Goal: Task Accomplishment & Management: Use online tool/utility

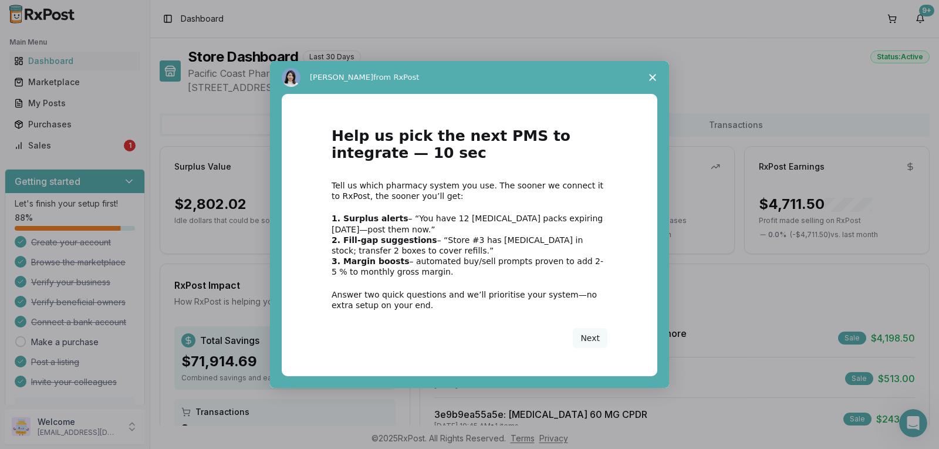
click at [651, 79] on polygon "Close survey" at bounding box center [652, 77] width 7 height 7
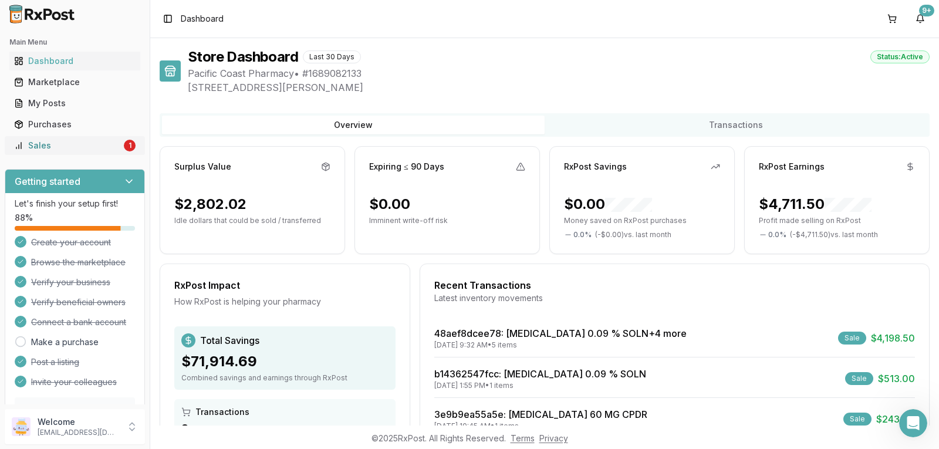
click at [43, 148] on div "Sales" at bounding box center [67, 146] width 107 height 12
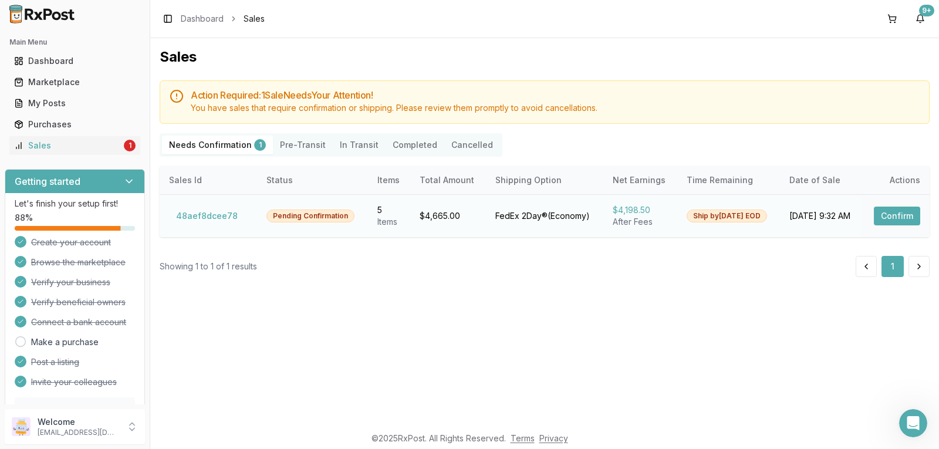
click at [904, 215] on button "Confirm" at bounding box center [897, 216] width 46 height 19
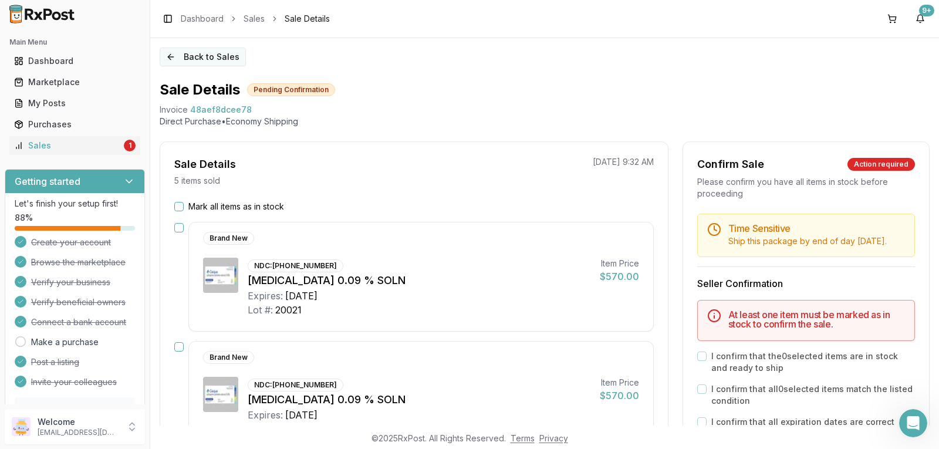
click at [190, 50] on button "Back to Sales" at bounding box center [203, 57] width 86 height 19
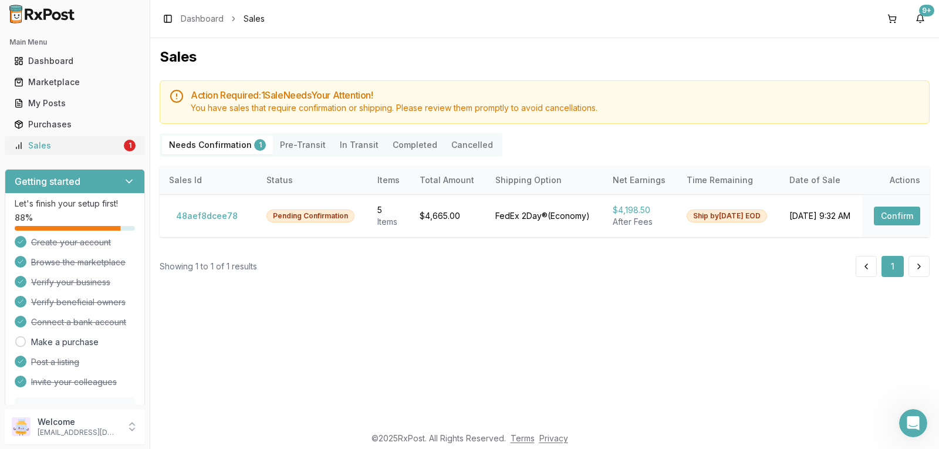
click at [90, 145] on div "Sales" at bounding box center [67, 146] width 107 height 12
click at [70, 109] on div "My Posts" at bounding box center [74, 103] width 121 height 12
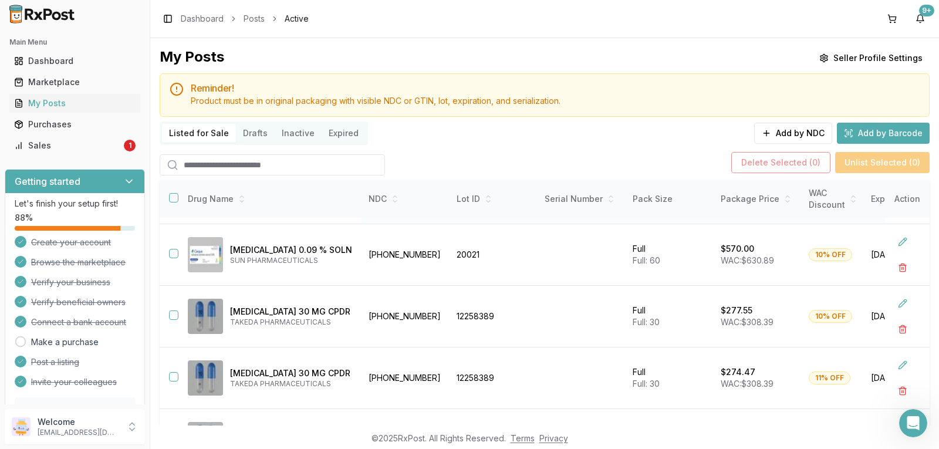
scroll to position [182, 0]
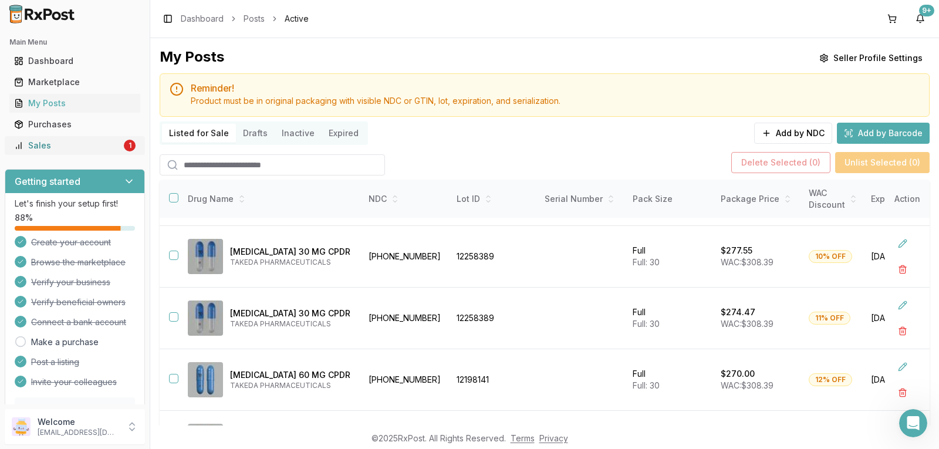
click at [41, 141] on div "Sales" at bounding box center [67, 146] width 107 height 12
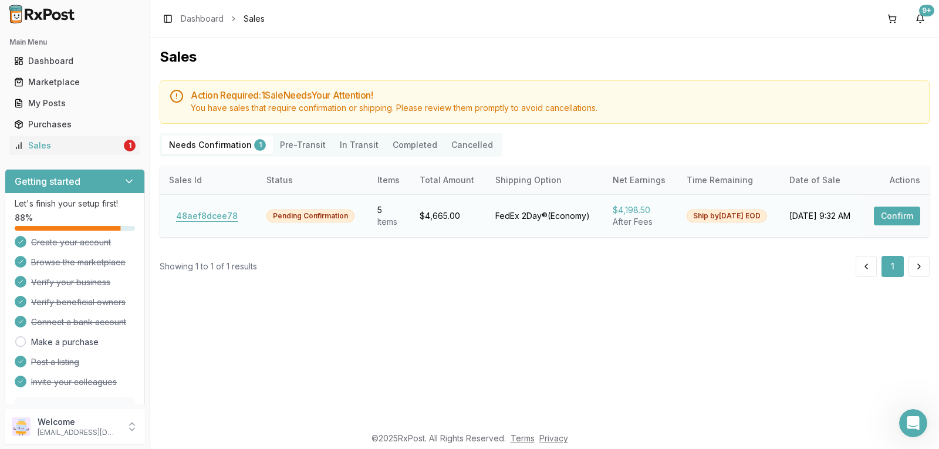
click at [204, 208] on button "48aef8dcee78" at bounding box center [207, 216] width 76 height 19
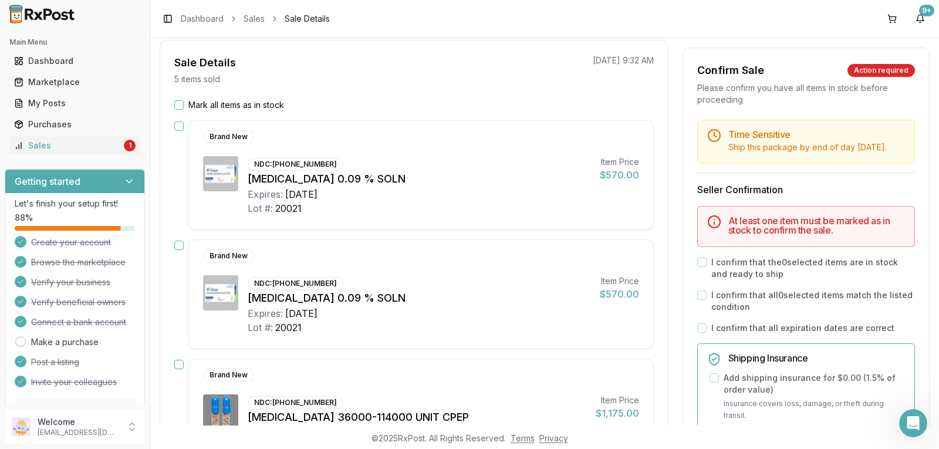
scroll to position [117, 0]
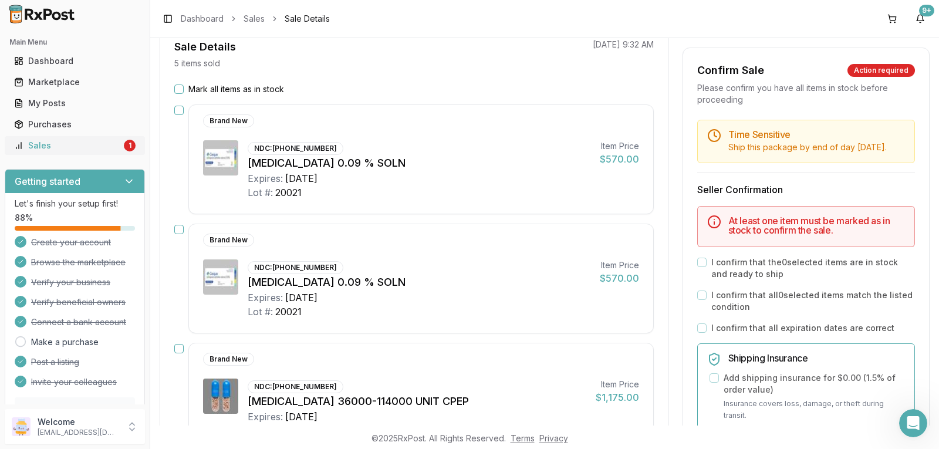
click at [72, 150] on div "Sales" at bounding box center [67, 146] width 107 height 12
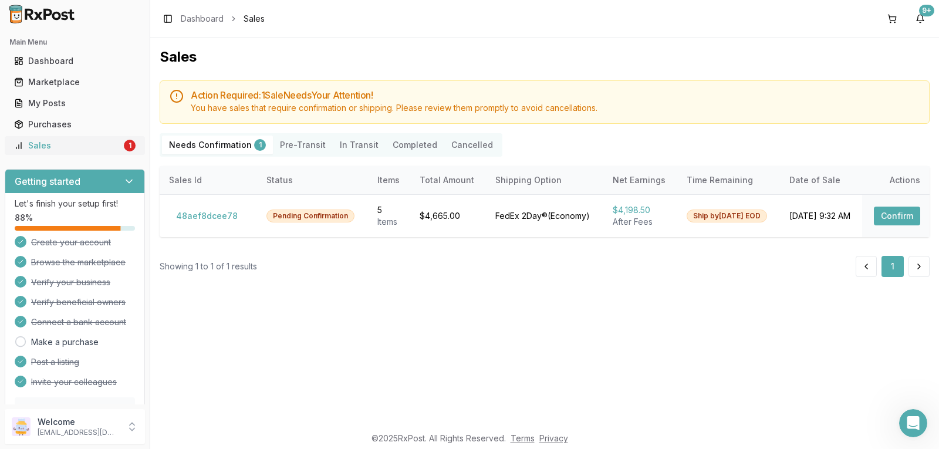
click at [45, 140] on div "Sales" at bounding box center [67, 146] width 107 height 12
click at [912, 428] on icon "Open Intercom Messenger" at bounding box center [911, 421] width 19 height 19
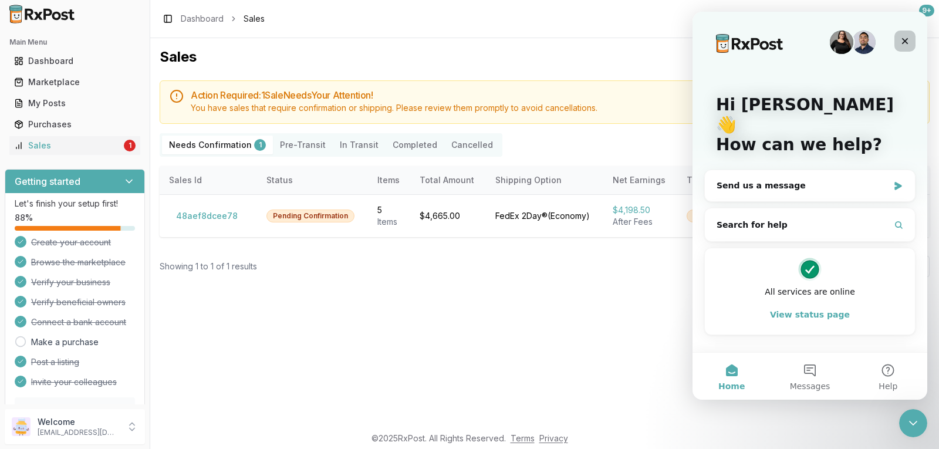
click at [901, 42] on icon "Close" at bounding box center [904, 40] width 9 height 9
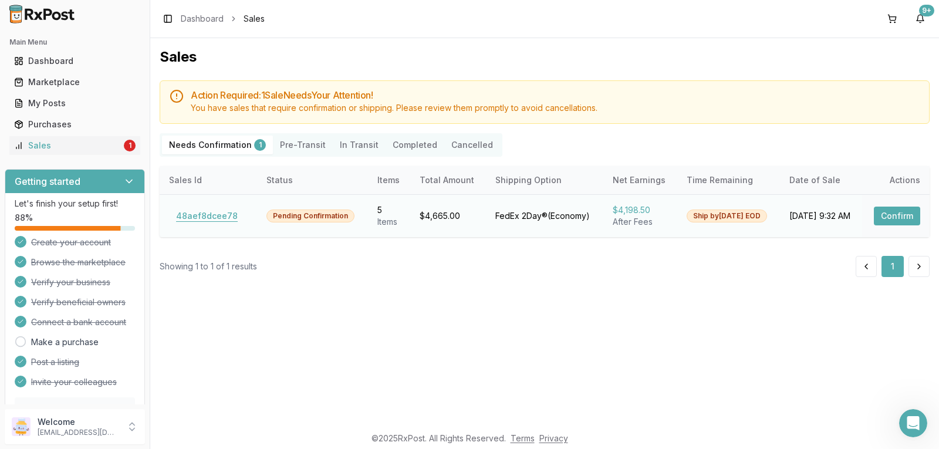
click at [222, 220] on button "48aef8dcee78" at bounding box center [207, 216] width 76 height 19
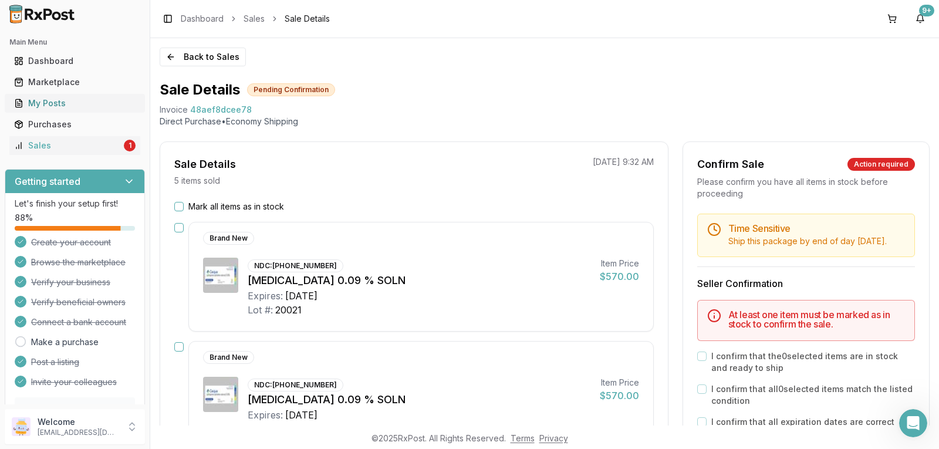
click at [40, 103] on div "My Posts" at bounding box center [74, 103] width 121 height 12
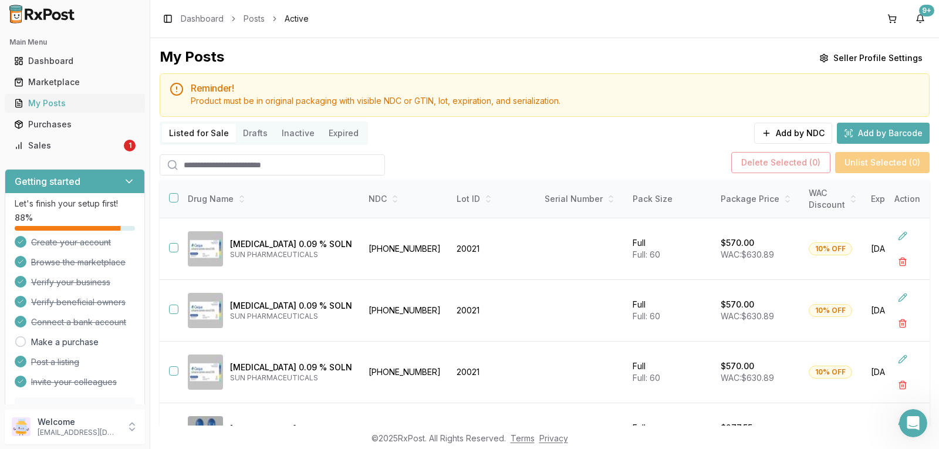
click at [80, 102] on div "My Posts" at bounding box center [74, 103] width 121 height 12
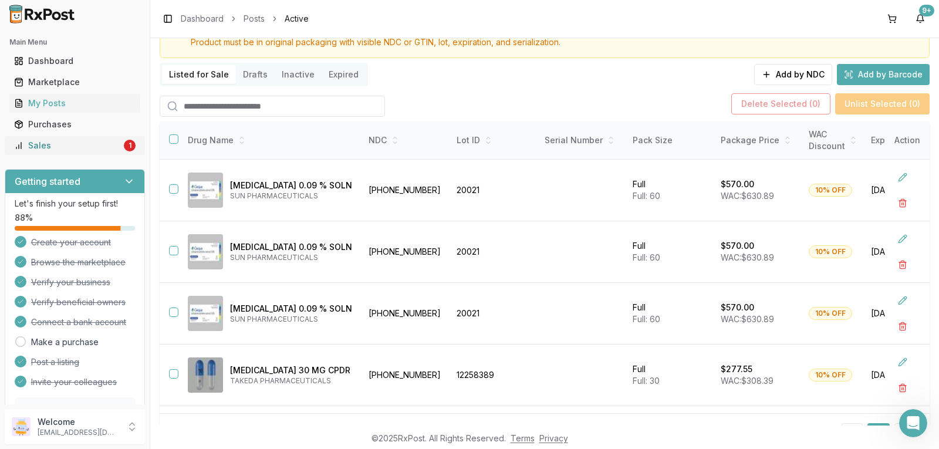
click at [51, 146] on div "Sales" at bounding box center [67, 146] width 107 height 12
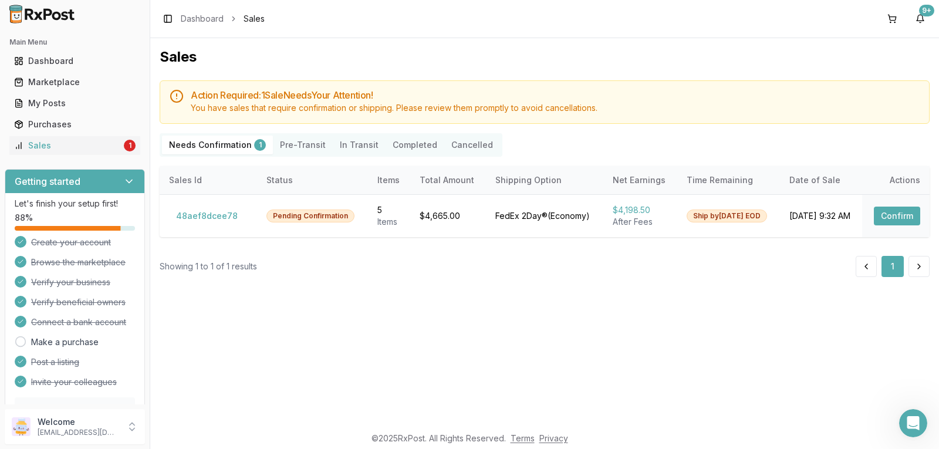
click at [578, 337] on div "Sales Action Required: 1 Sale Need s Your Attention! You have sales that requir…" at bounding box center [544, 231] width 789 height 387
click at [68, 147] on div "Sales" at bounding box center [67, 146] width 107 height 12
click at [211, 212] on button "48aef8dcee78" at bounding box center [207, 216] width 76 height 19
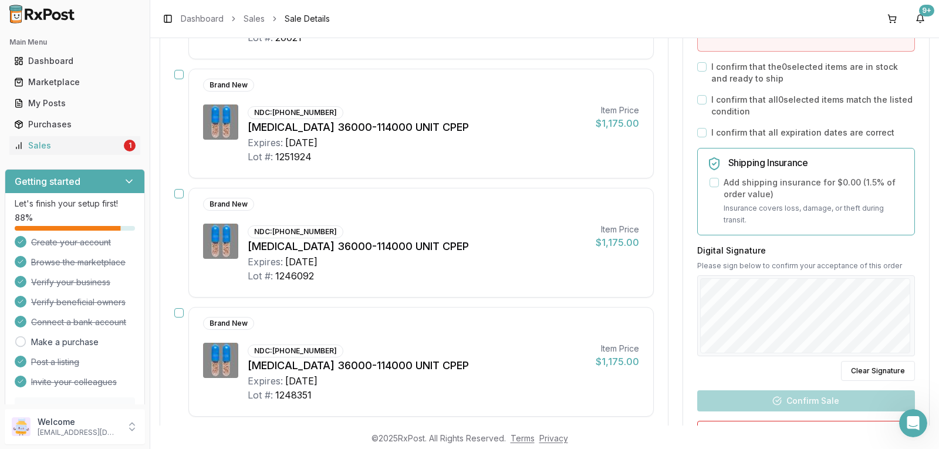
scroll to position [411, 0]
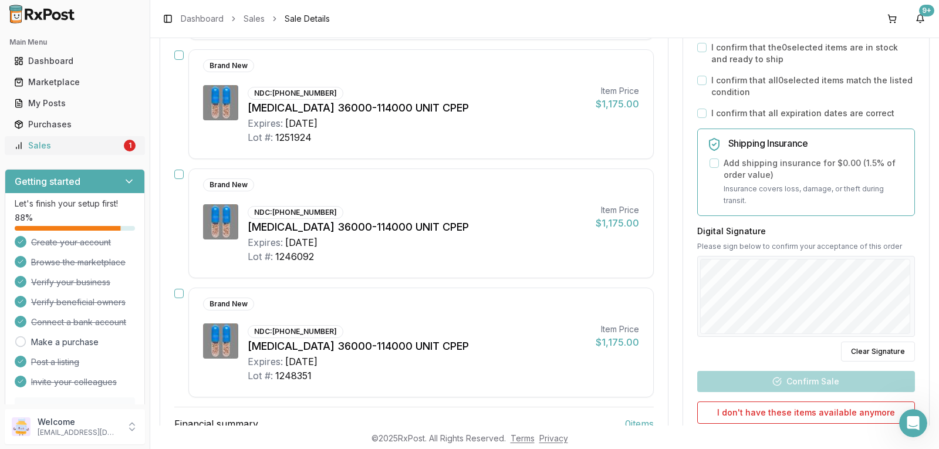
click at [42, 147] on div "Sales" at bounding box center [67, 146] width 107 height 12
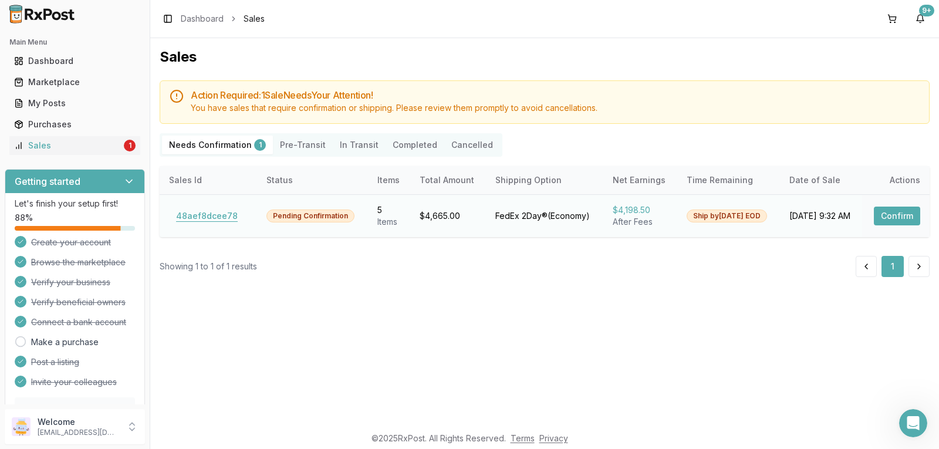
click at [207, 220] on button "48aef8dcee78" at bounding box center [207, 216] width 76 height 19
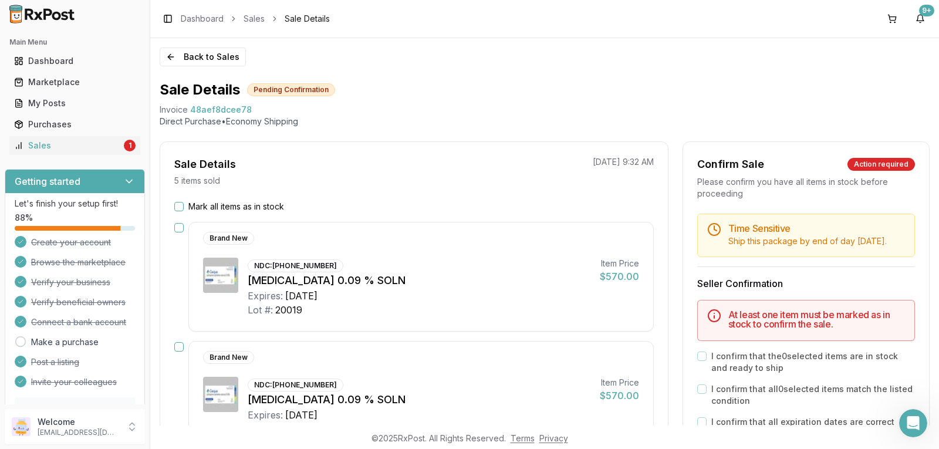
click at [181, 207] on button "Mark all items as in stock" at bounding box center [178, 206] width 9 height 9
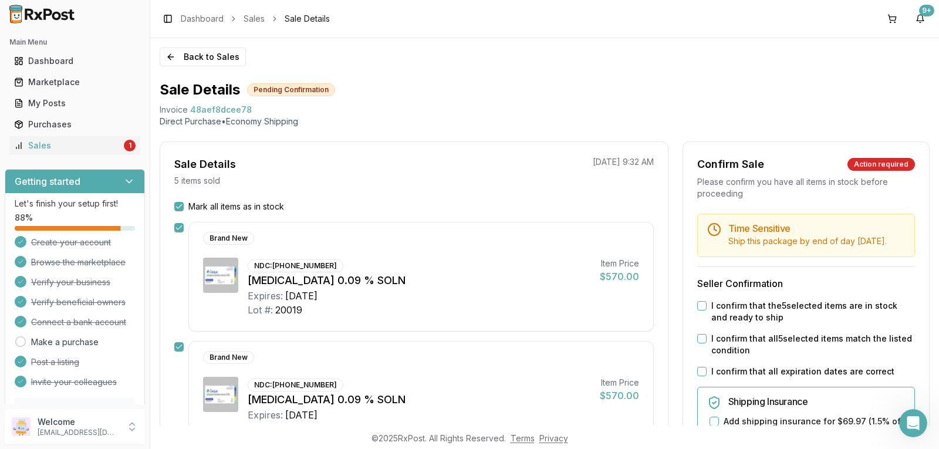
click at [702, 310] on button "I confirm that the 5 selected items are in stock and ready to ship" at bounding box center [701, 305] width 9 height 9
click at [700, 343] on button "I confirm that all 5 selected items match the listed condition" at bounding box center [701, 338] width 9 height 9
click at [699, 376] on button "I confirm that all expiration dates are correct" at bounding box center [701, 371] width 9 height 9
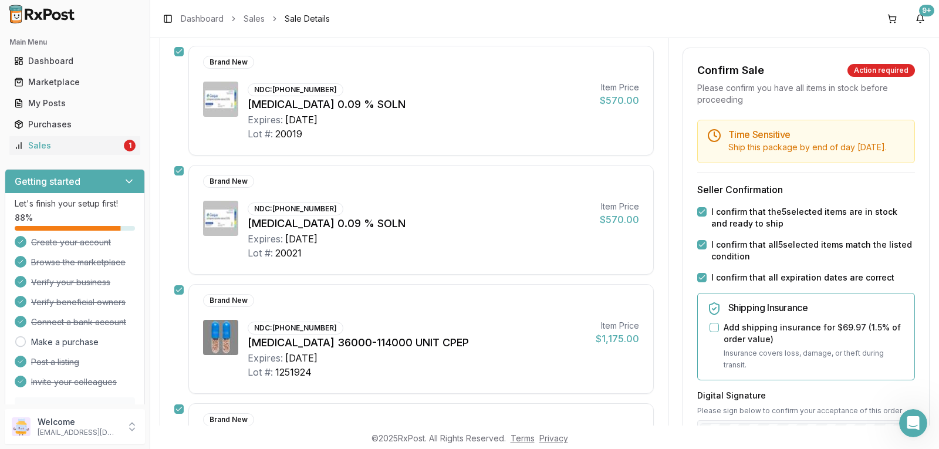
scroll to position [469, 0]
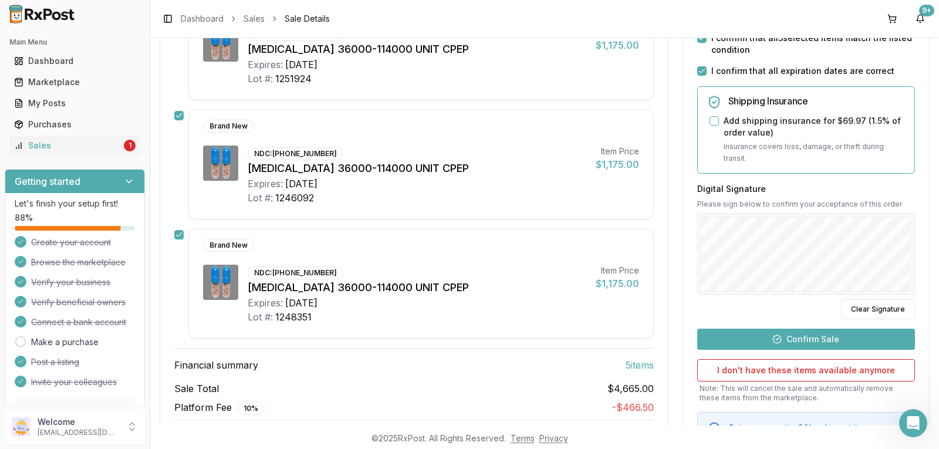
click at [773, 334] on button "Confirm Sale" at bounding box center [806, 339] width 218 height 21
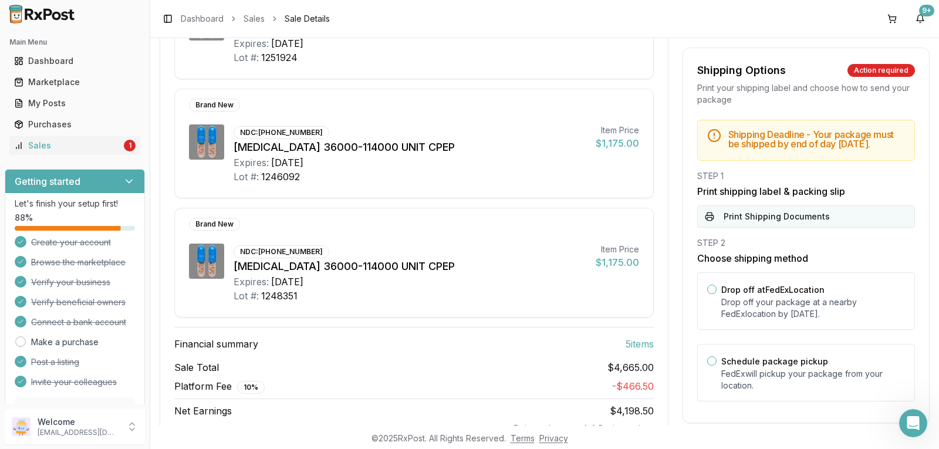
click at [792, 217] on button "Print Shipping Documents" at bounding box center [806, 216] width 218 height 22
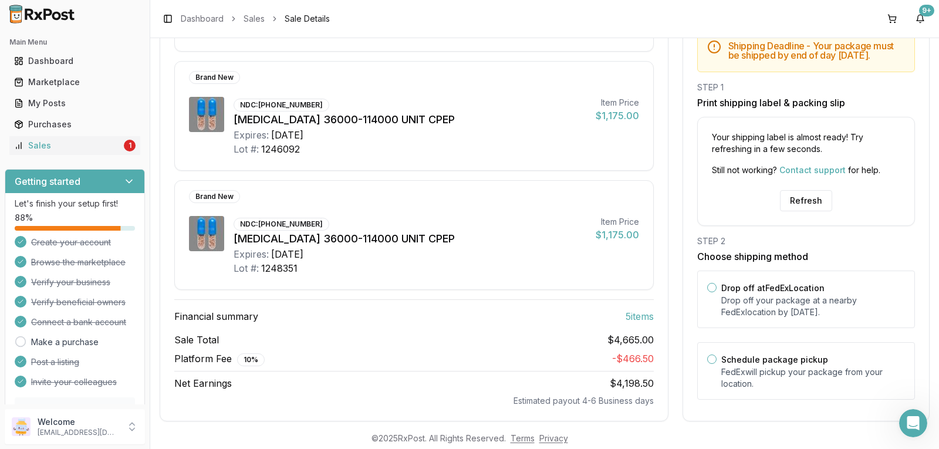
scroll to position [512, 0]
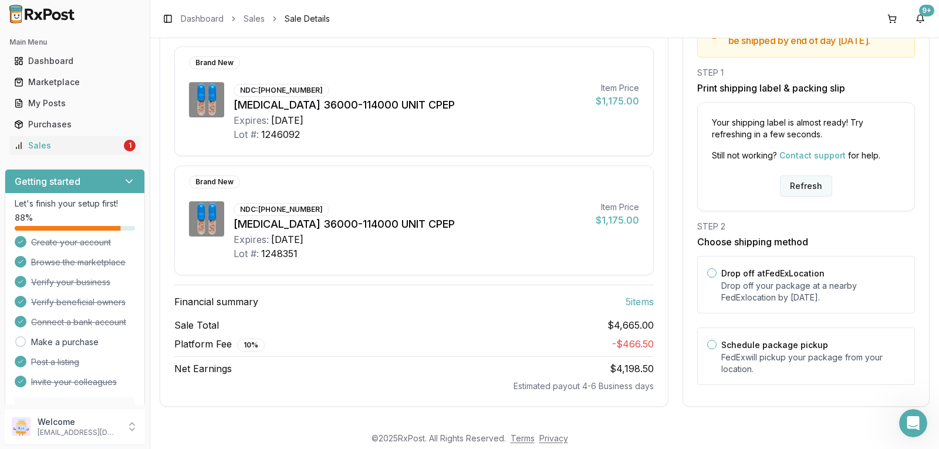
click at [798, 189] on button "Refresh" at bounding box center [806, 185] width 52 height 21
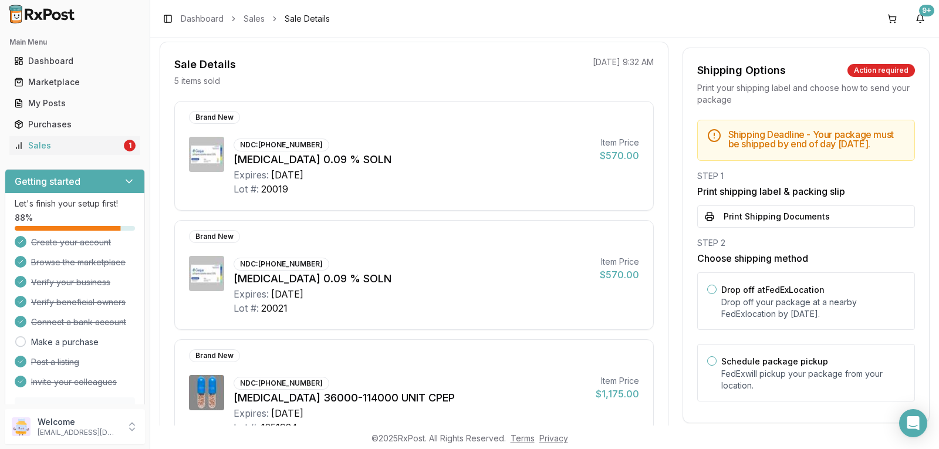
scroll to position [117, 0]
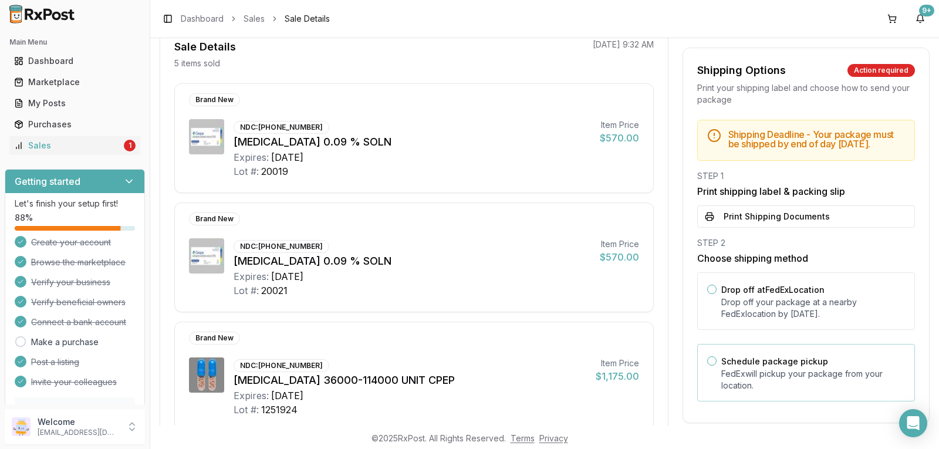
click at [707, 366] on button "Schedule package pickup" at bounding box center [711, 360] width 9 height 9
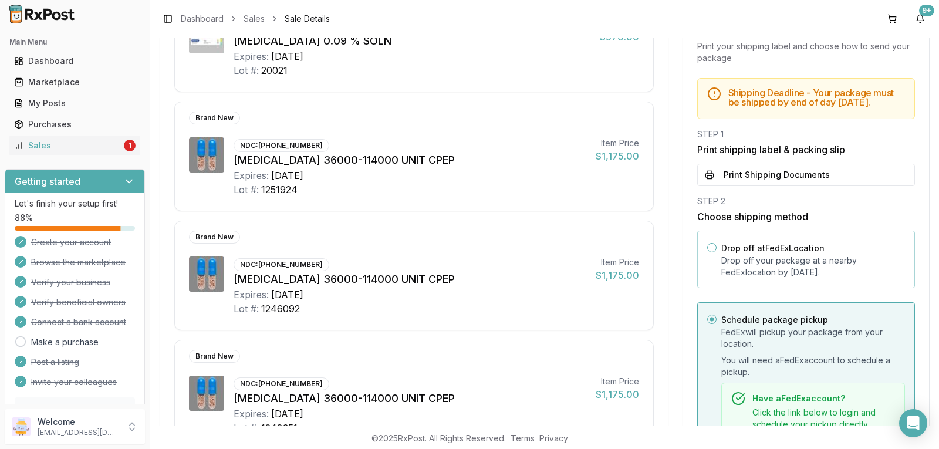
scroll to position [293, 0]
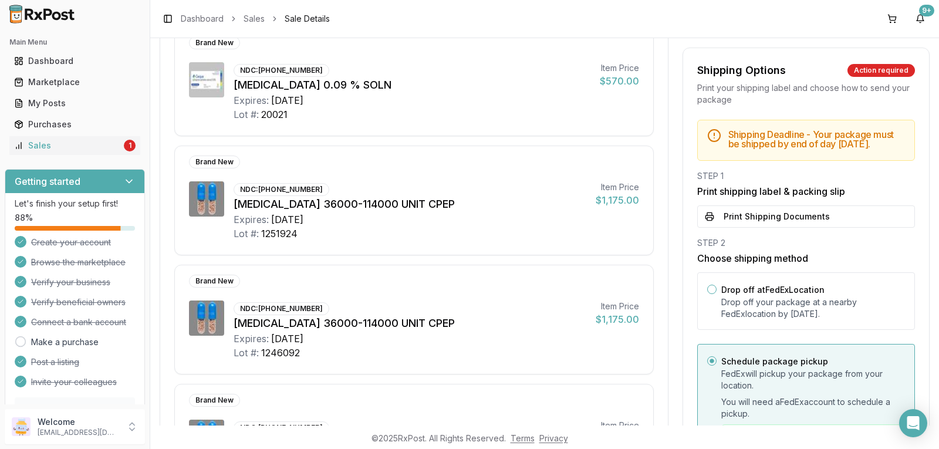
click at [709, 363] on circle "button" at bounding box center [711, 361] width 4 height 4
click at [764, 224] on button "Print Shipping Documents" at bounding box center [806, 216] width 218 height 22
